Goal: Information Seeking & Learning: Understand process/instructions

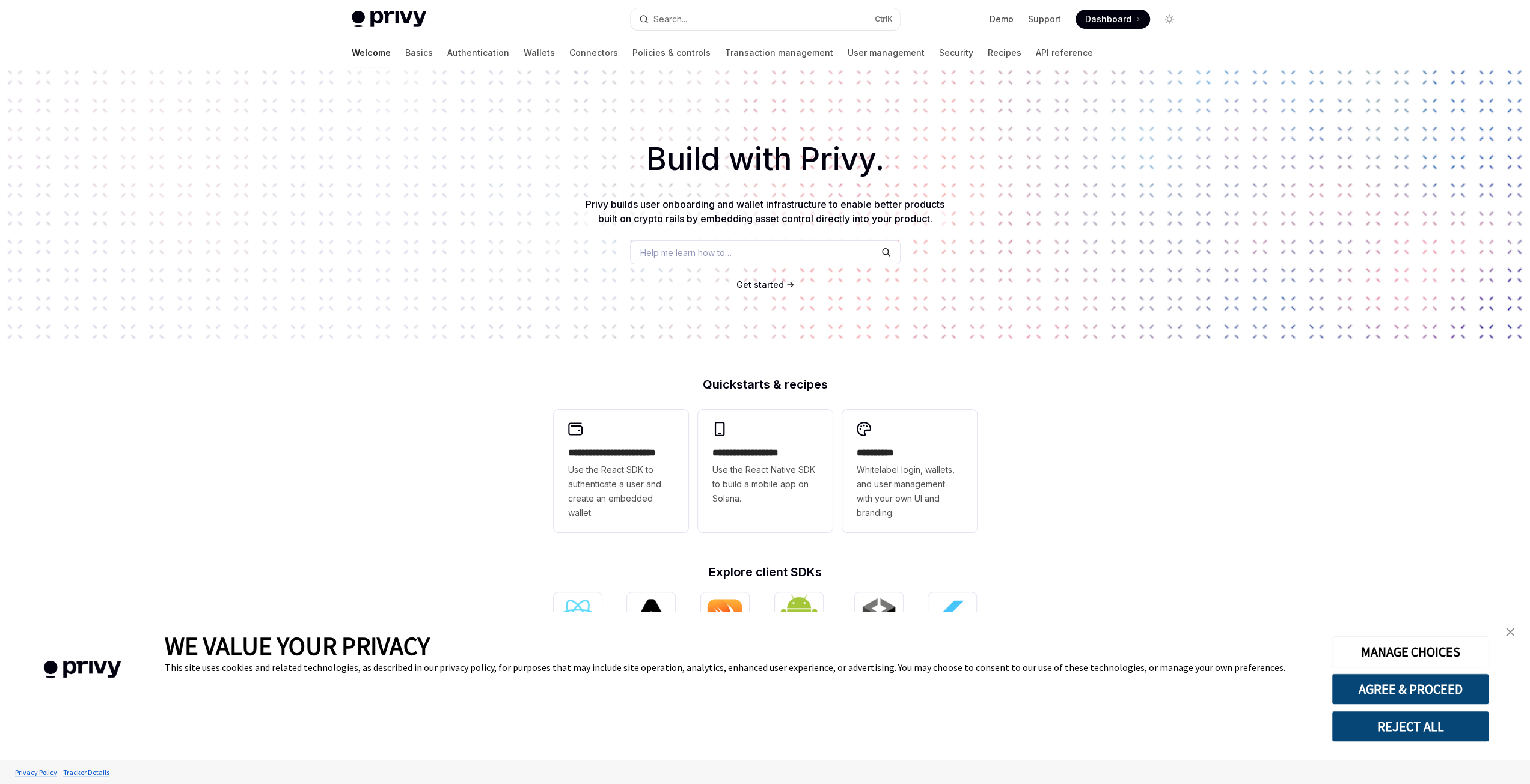
click at [1033, 11] on ul "Demo Support Dashboard Dashboard" at bounding box center [1069, 19] width 160 height 19
click at [1036, 13] on ul "Demo Support Dashboard Dashboard" at bounding box center [1069, 19] width 160 height 19
click at [1035, 17] on link "Support" at bounding box center [1044, 19] width 33 height 12
click at [1051, 22] on link "Support" at bounding box center [1044, 19] width 33 height 12
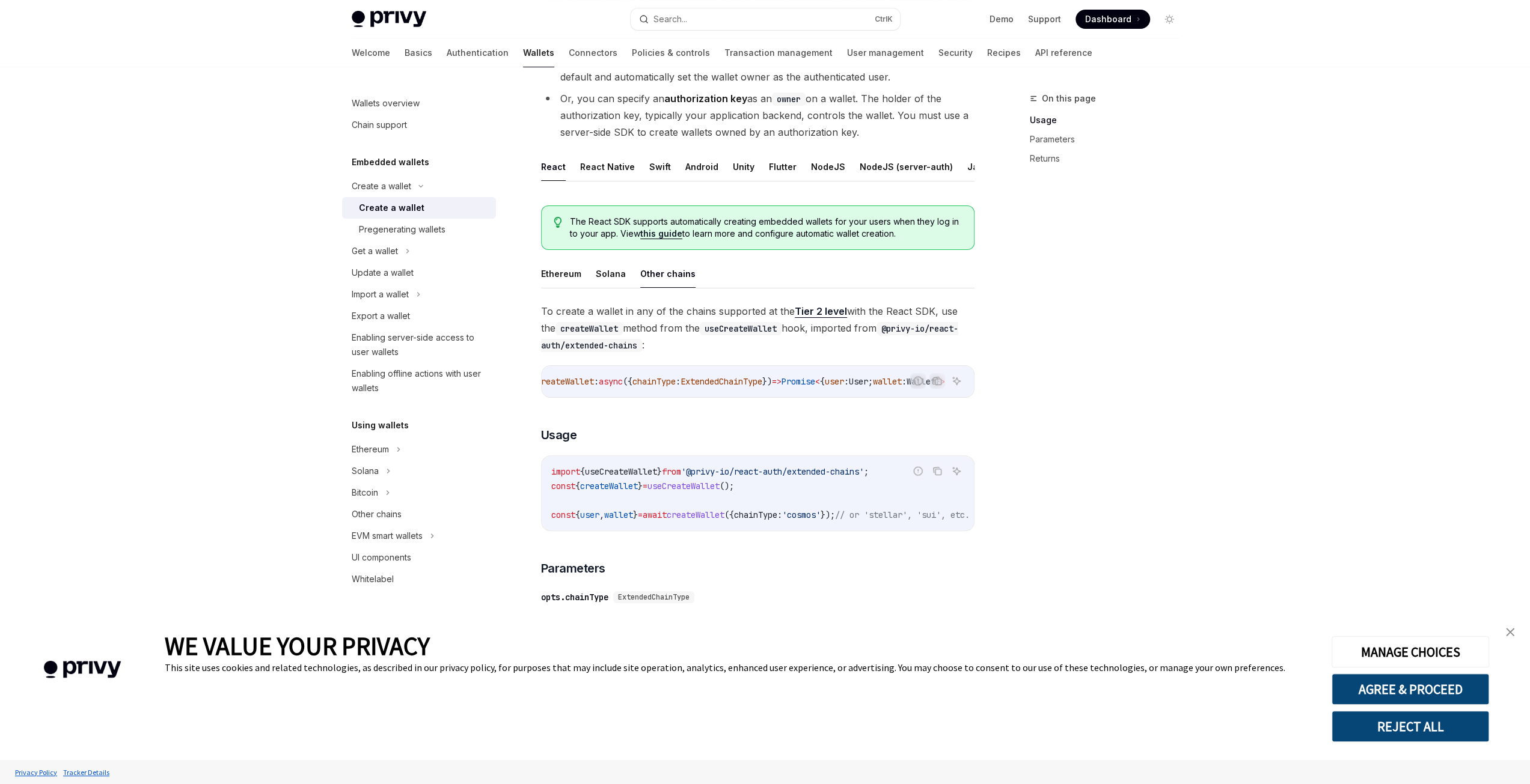
scroll to position [66, 0]
